Goal: Transaction & Acquisition: Purchase product/service

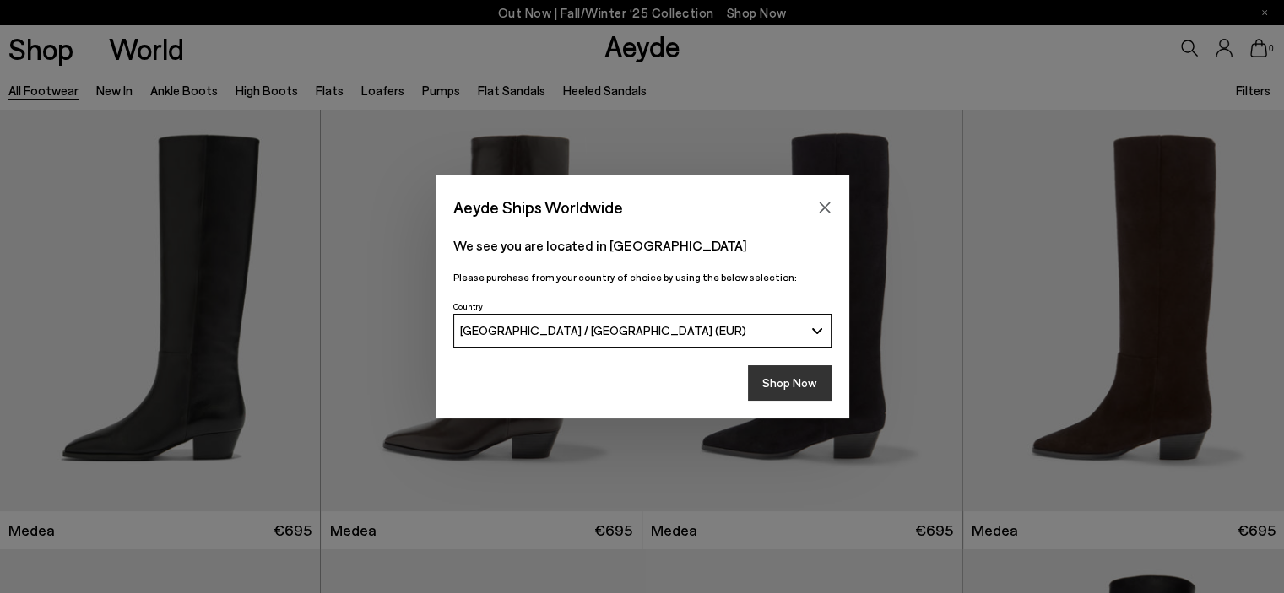
click at [777, 389] on button "Shop Now" at bounding box center [790, 383] width 84 height 35
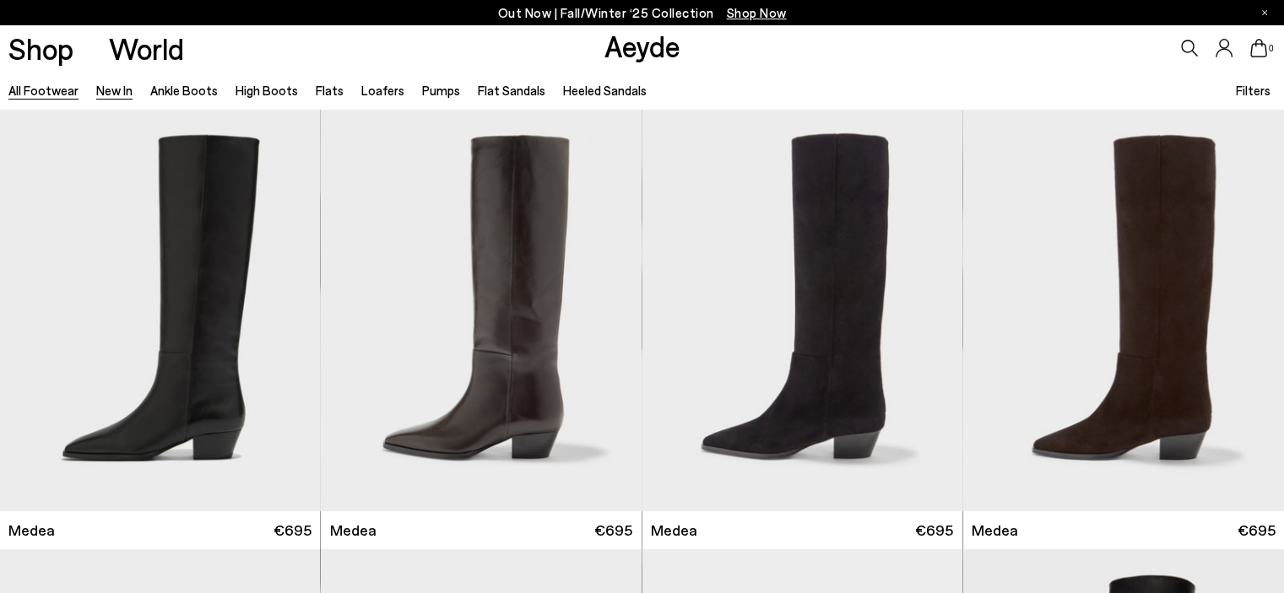
click at [107, 92] on link "New In" at bounding box center [114, 90] width 36 height 15
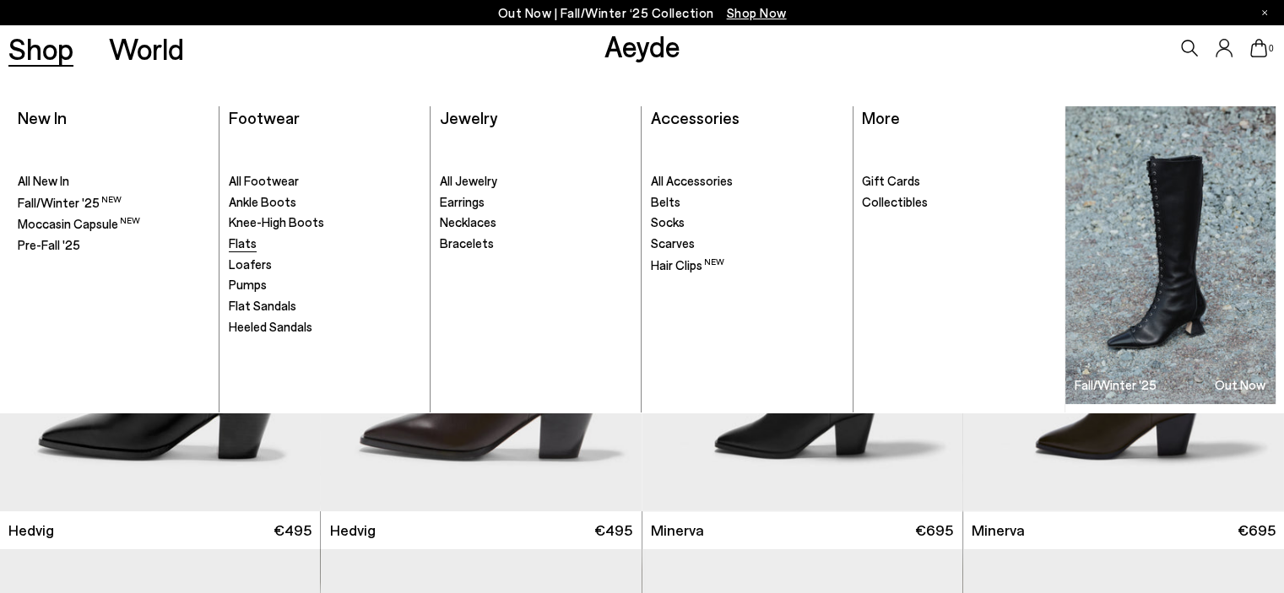
click at [239, 244] on span "Flats" at bounding box center [243, 243] width 28 height 15
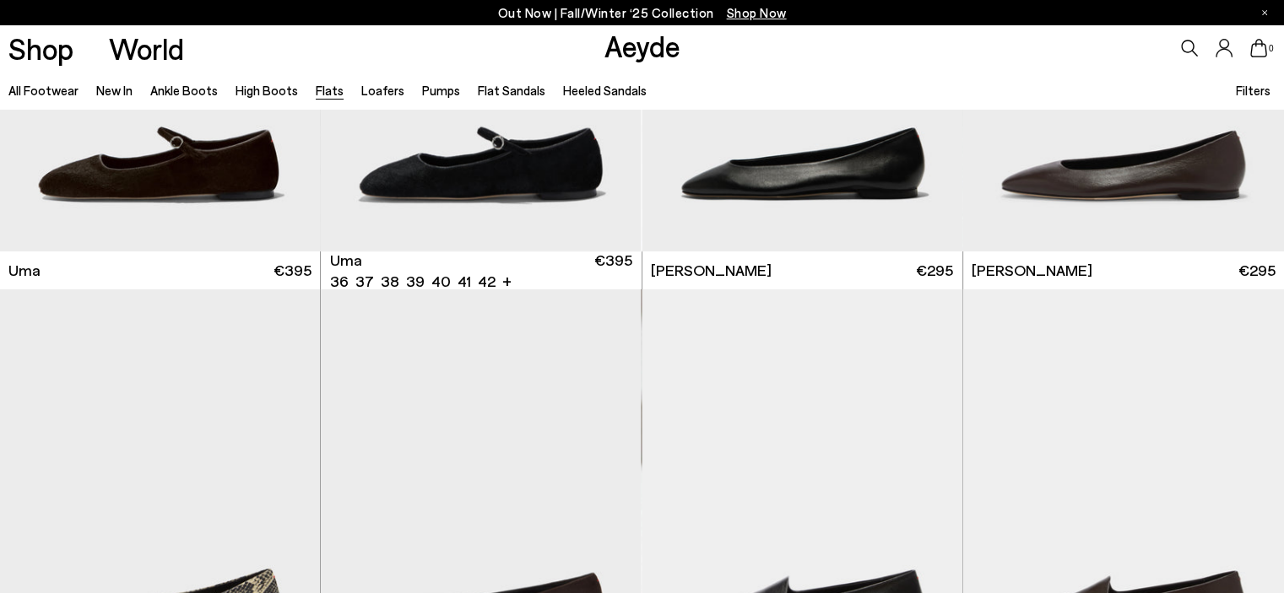
scroll to position [151, 0]
